Goal: Transaction & Acquisition: Book appointment/travel/reservation

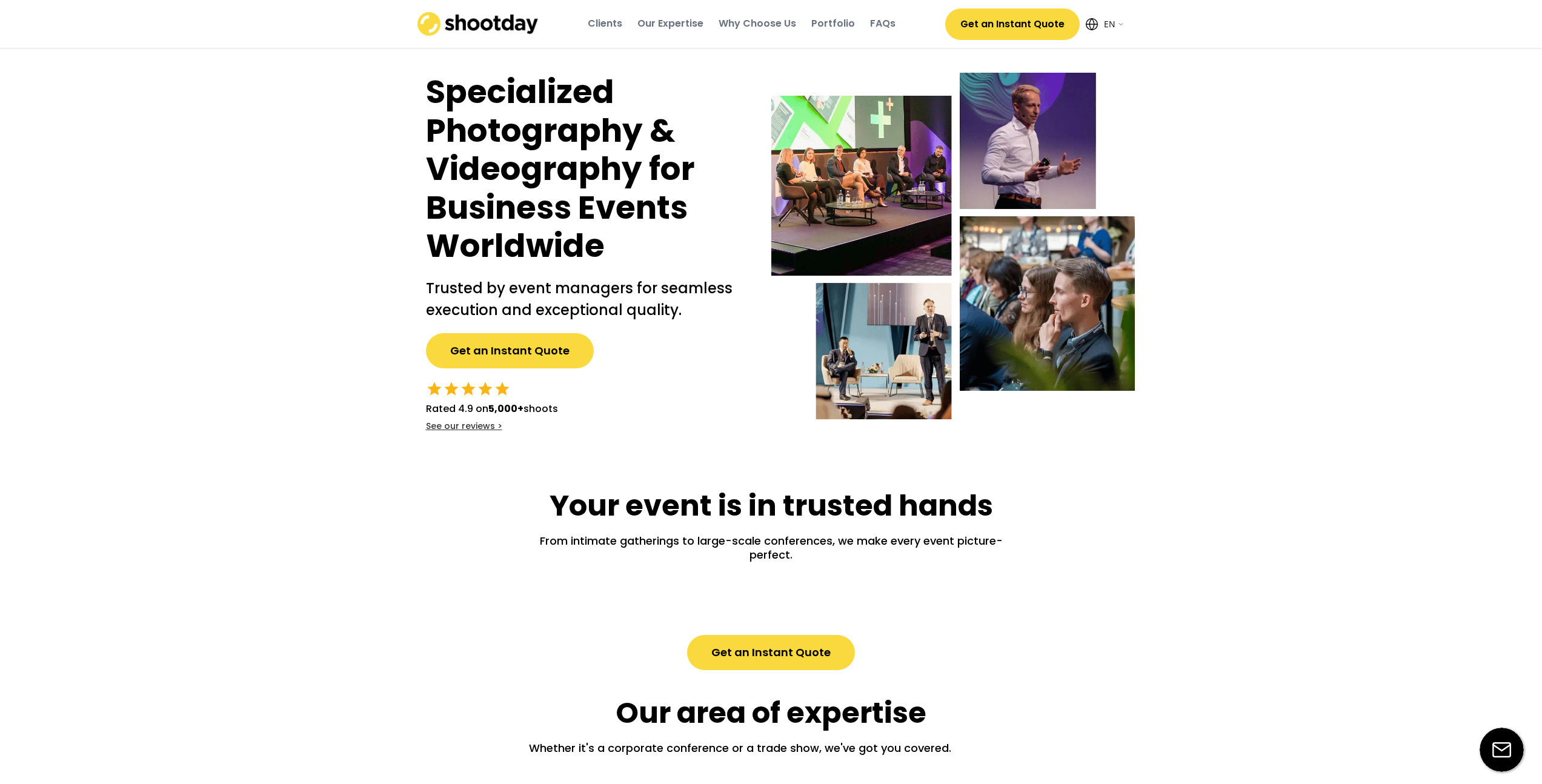
select select ""en""
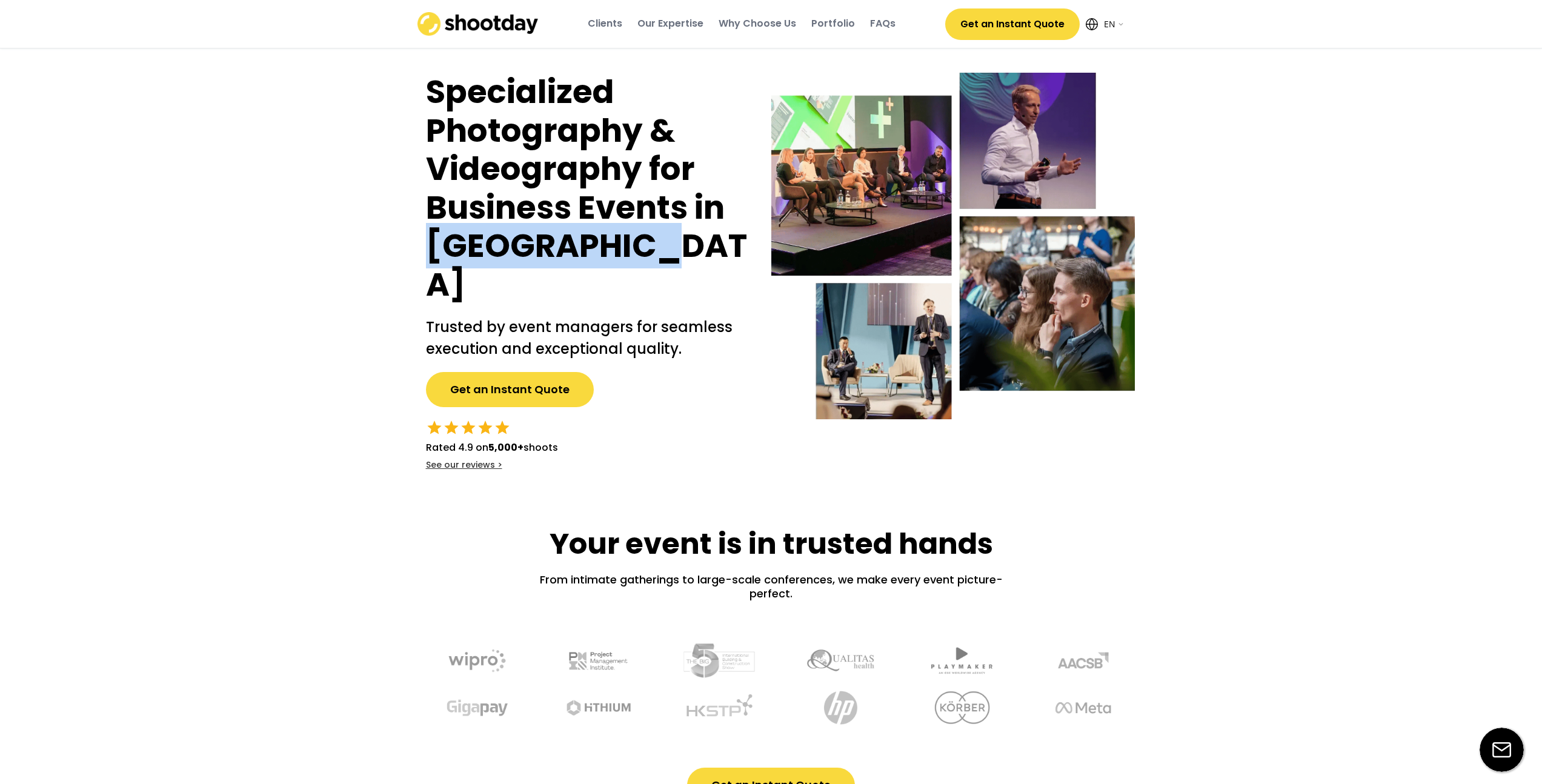
drag, startPoint x: 391, startPoint y: 263, endPoint x: 721, endPoint y: 263, distance: 330.0
click at [721, 263] on h1 "Specialized Photography & Videography for Business Events in [GEOGRAPHIC_DATA]" at bounding box center [586, 188] width 321 height 231
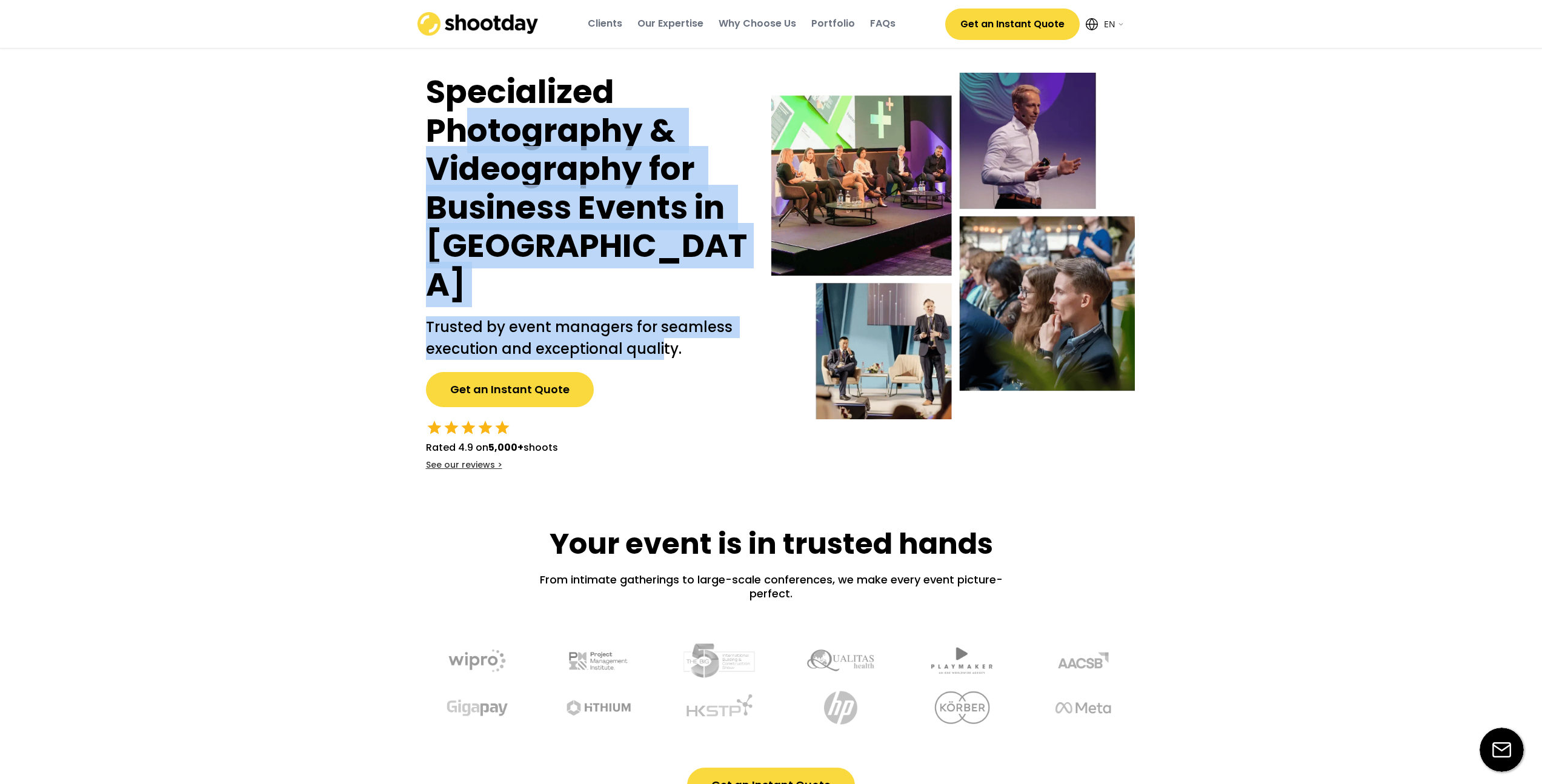
drag, startPoint x: 465, startPoint y: 133, endPoint x: 670, endPoint y: 307, distance: 268.9
click at [670, 307] on div "Specialized Photography & Videography for Business Events in [GEOGRAPHIC_DATA] …" at bounding box center [586, 271] width 358 height 398
click at [589, 239] on h1 "Specialized Photography & Videography for Business Events in [GEOGRAPHIC_DATA]" at bounding box center [586, 188] width 321 height 231
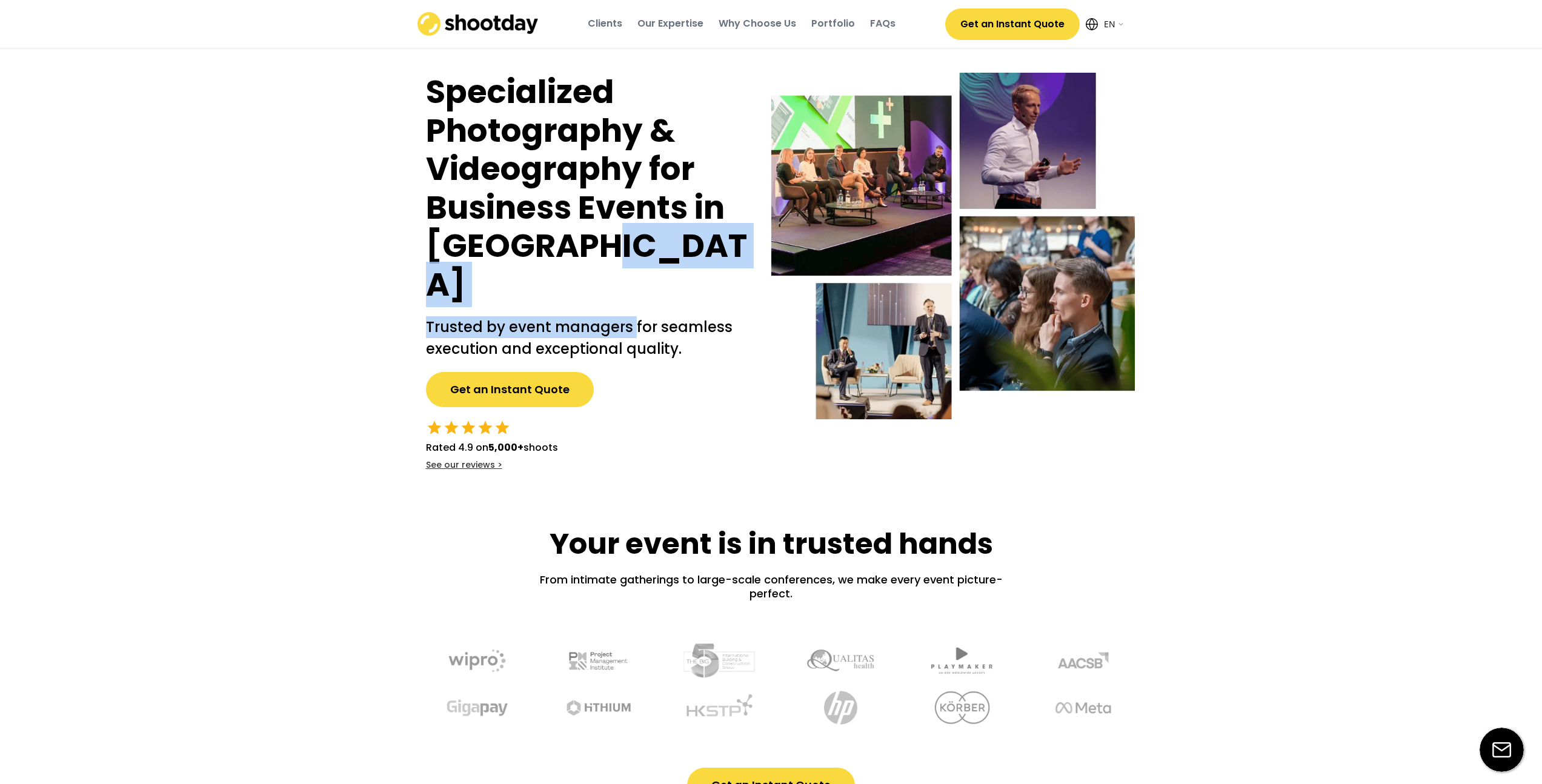
drag, startPoint x: 589, startPoint y: 233, endPoint x: 633, endPoint y: 285, distance: 68.1
click at [633, 285] on div "Specialized Photography & Videography for Business Events in [GEOGRAPHIC_DATA] …" at bounding box center [586, 271] width 358 height 398
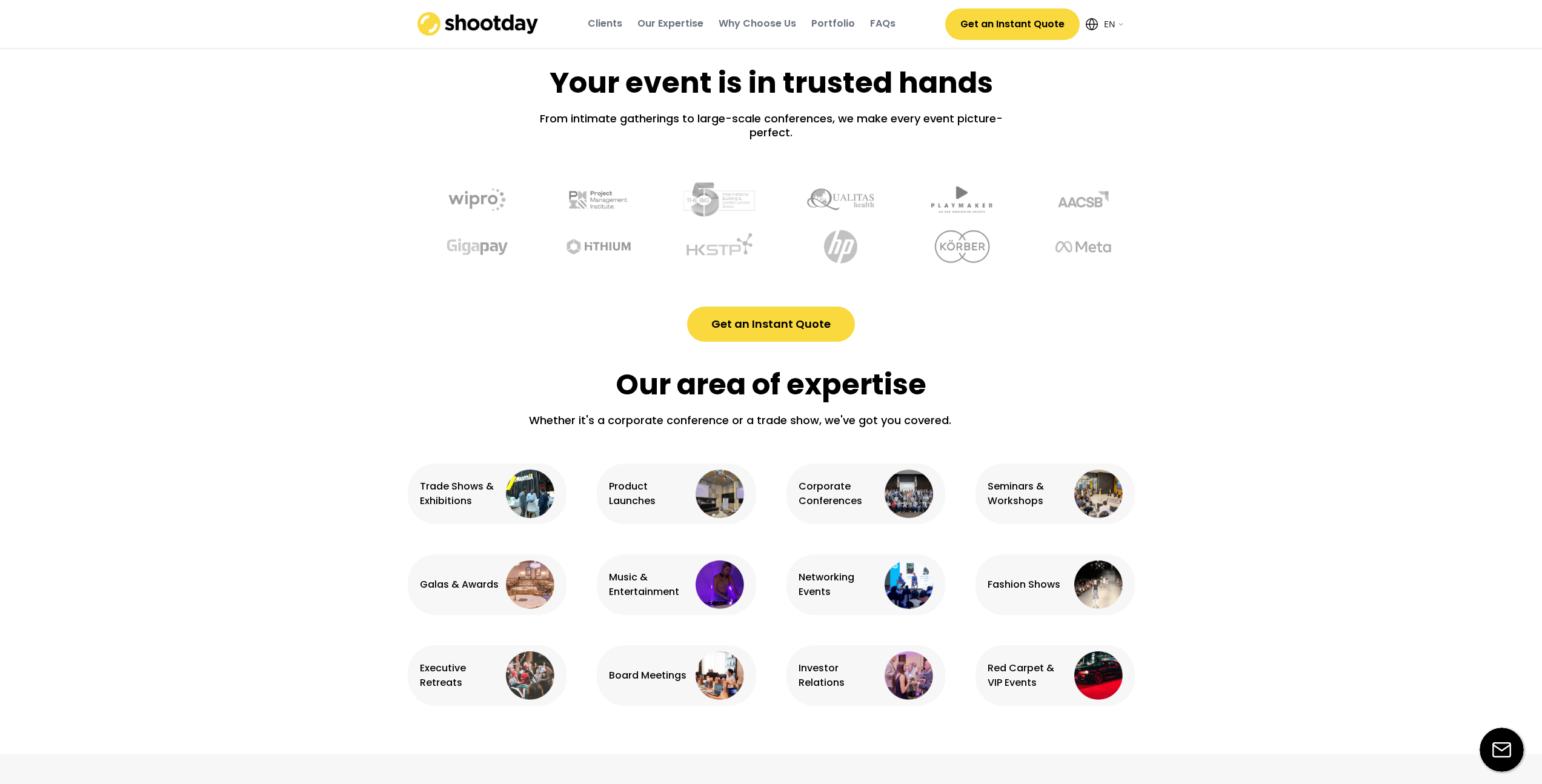
scroll to position [473, 0]
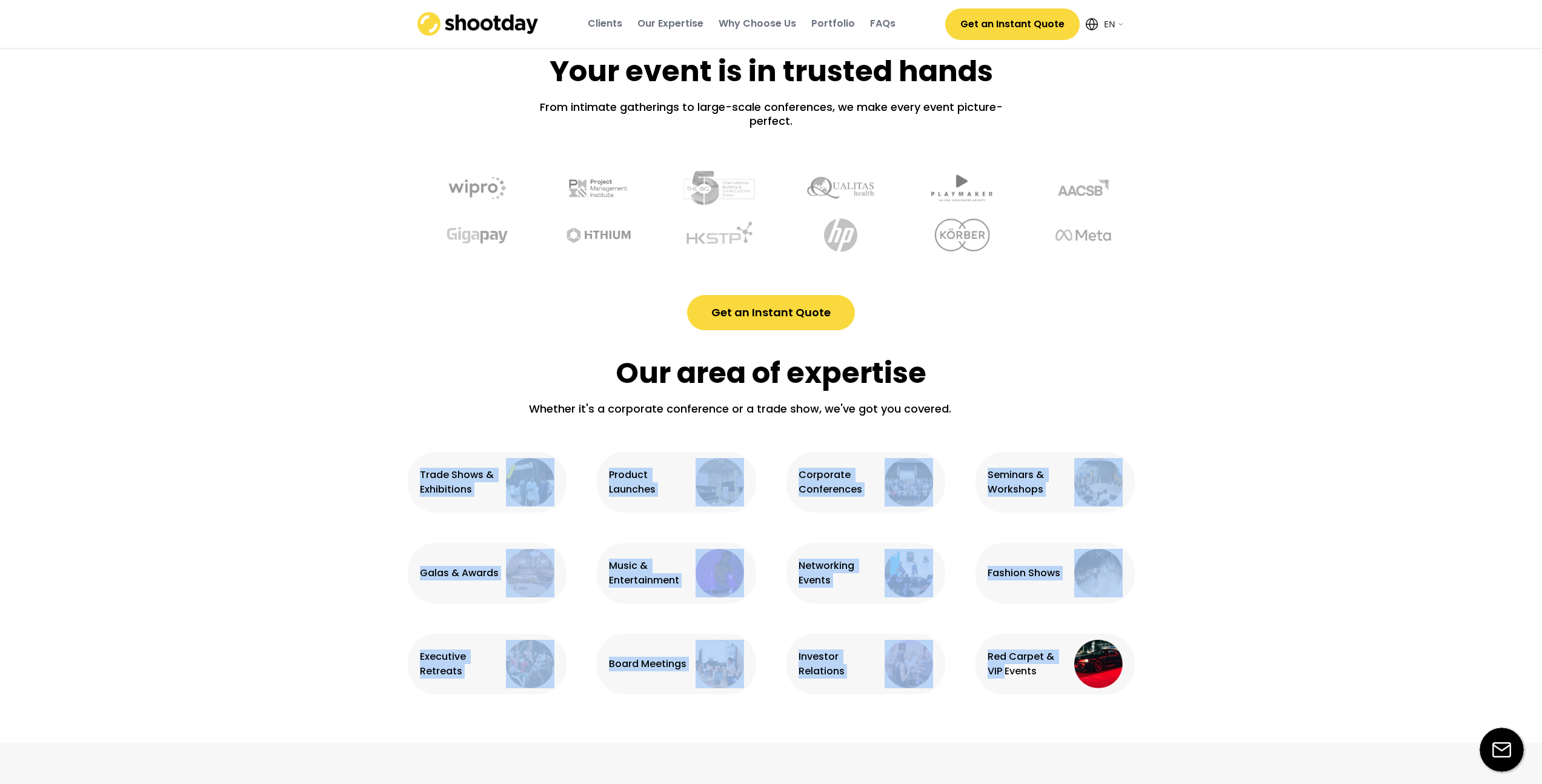
drag, startPoint x: 450, startPoint y: 429, endPoint x: 997, endPoint y: 649, distance: 589.6
click at [992, 647] on div "Trade Shows & Exhibitions Product Launches Corporate Conferences Seminars & Wor…" at bounding box center [771, 573] width 727 height 242
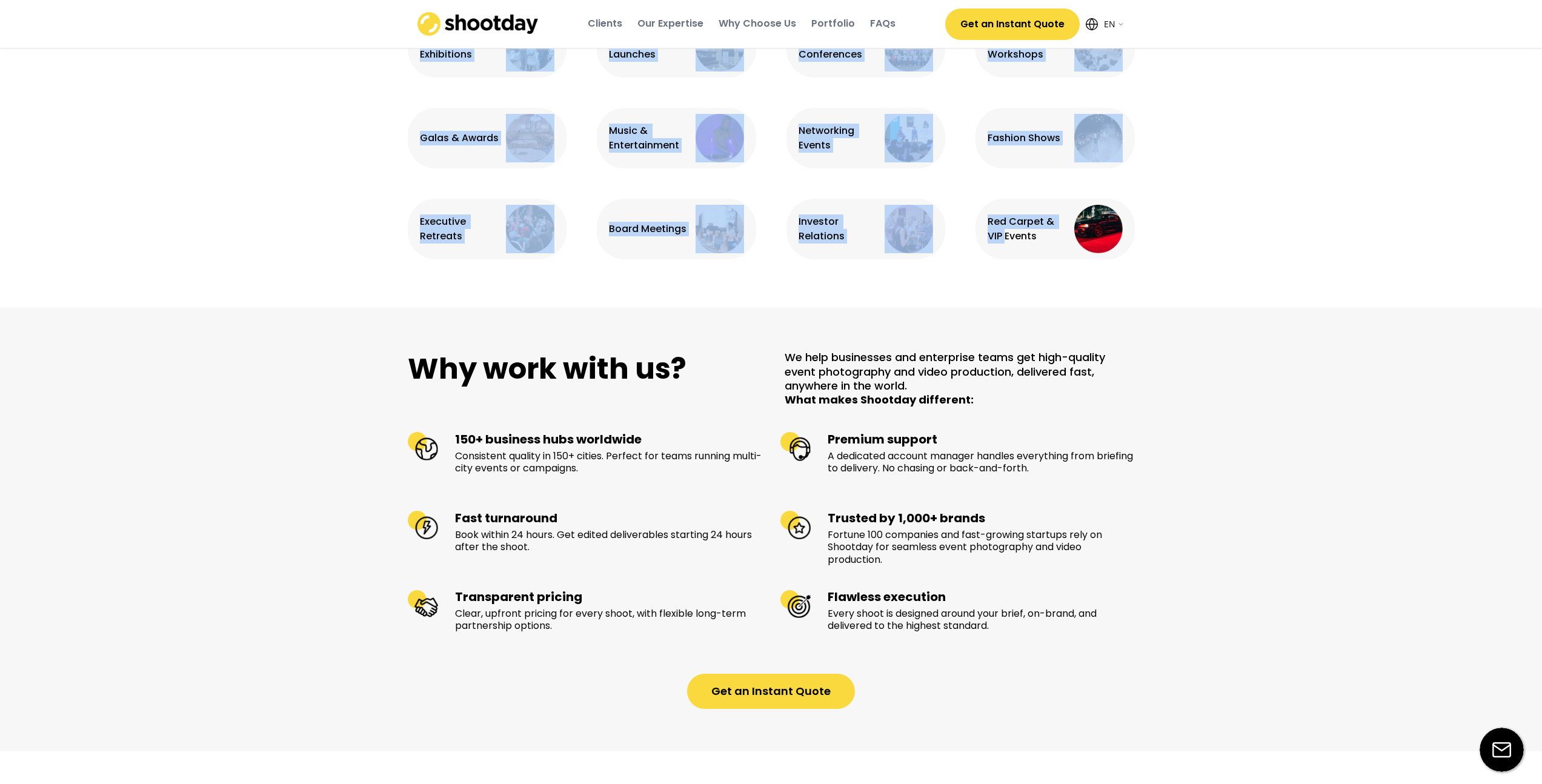
scroll to position [858, 0]
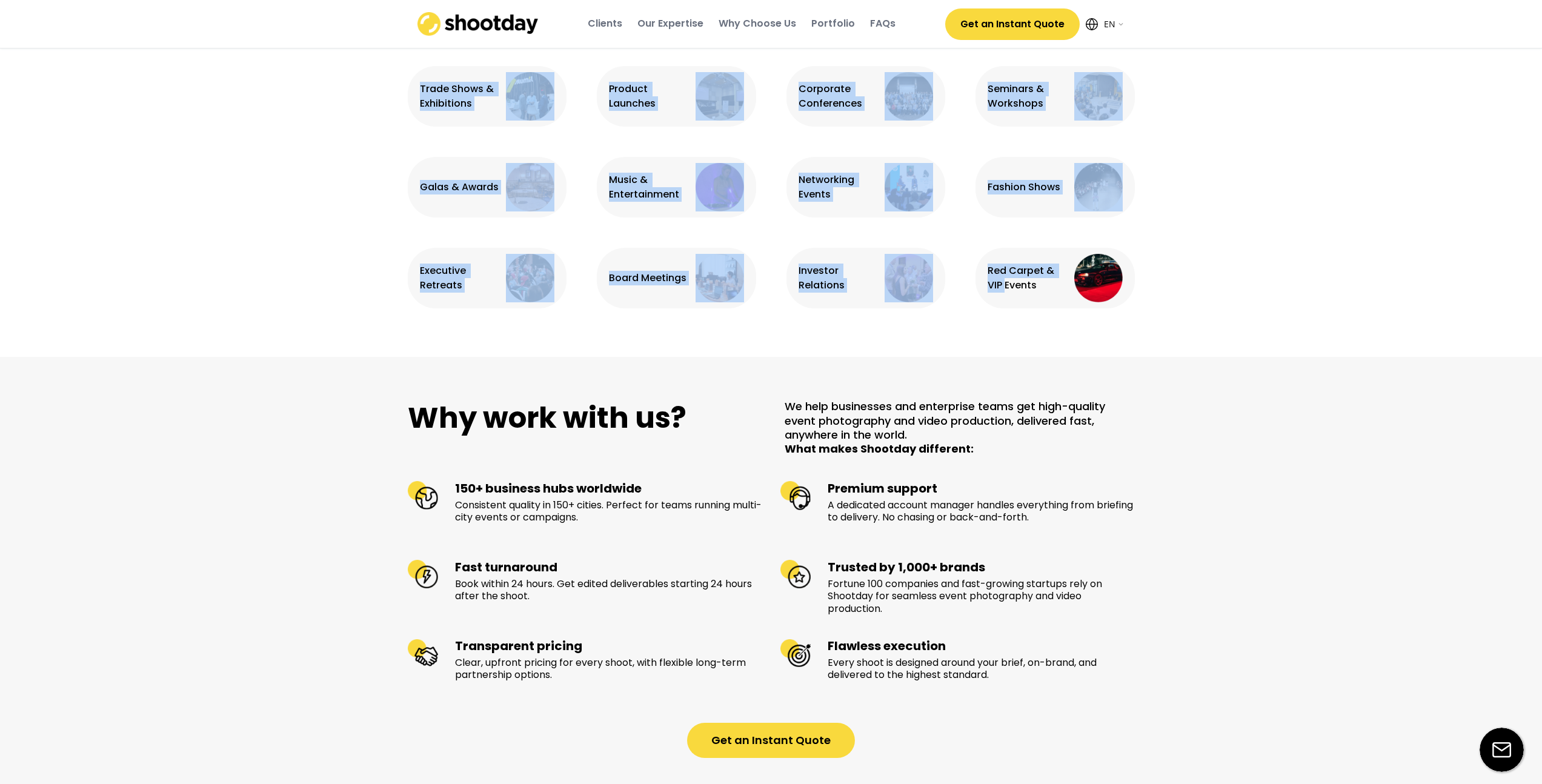
click at [746, 578] on div "Book within 24 hours. Get edited deliverables starting 24 hours after the shoot." at bounding box center [608, 590] width 307 height 25
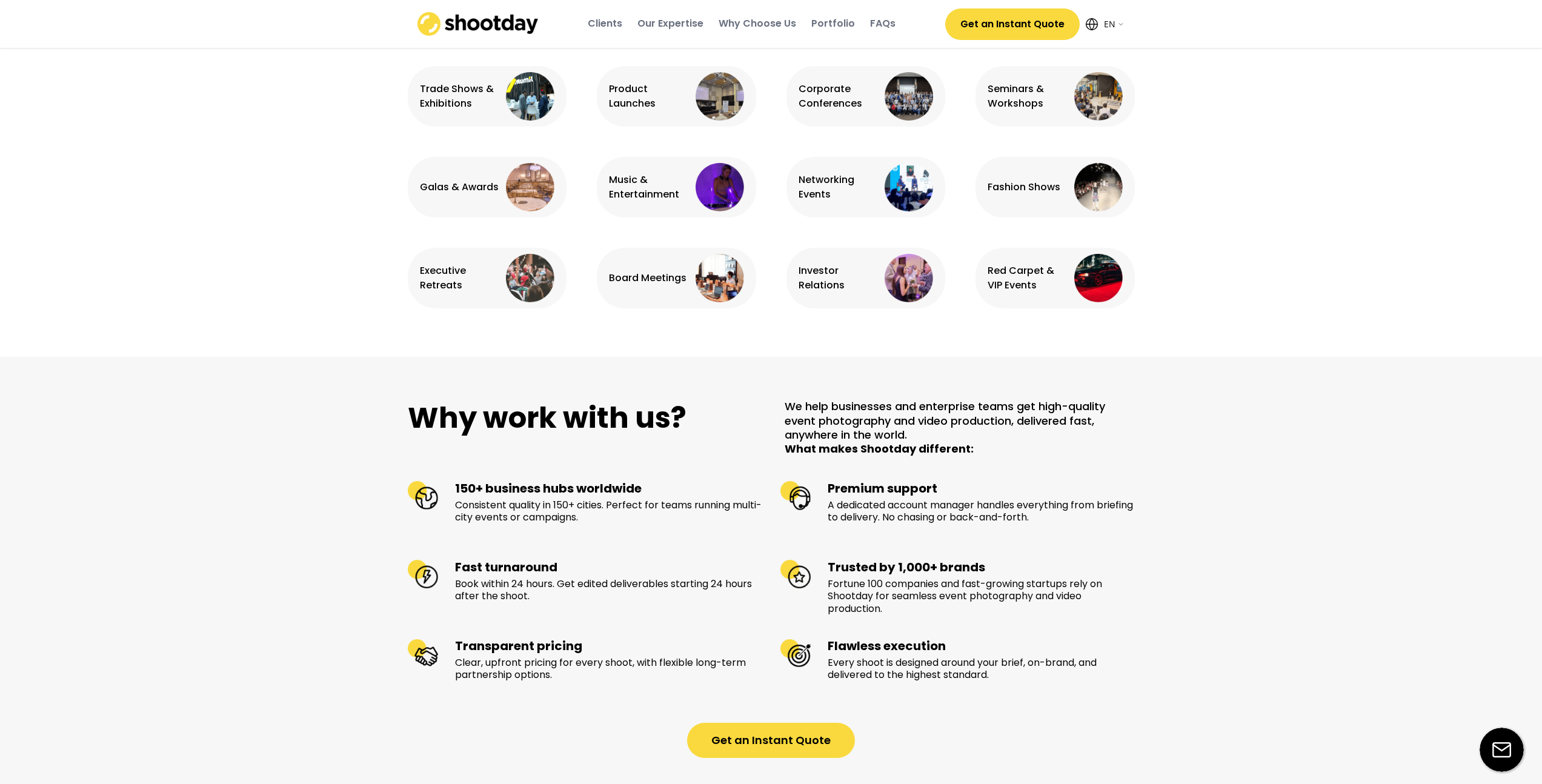
click at [771, 723] on button "Get an Instant Quote" at bounding box center [771, 740] width 168 height 35
